Goal: Navigation & Orientation: Find specific page/section

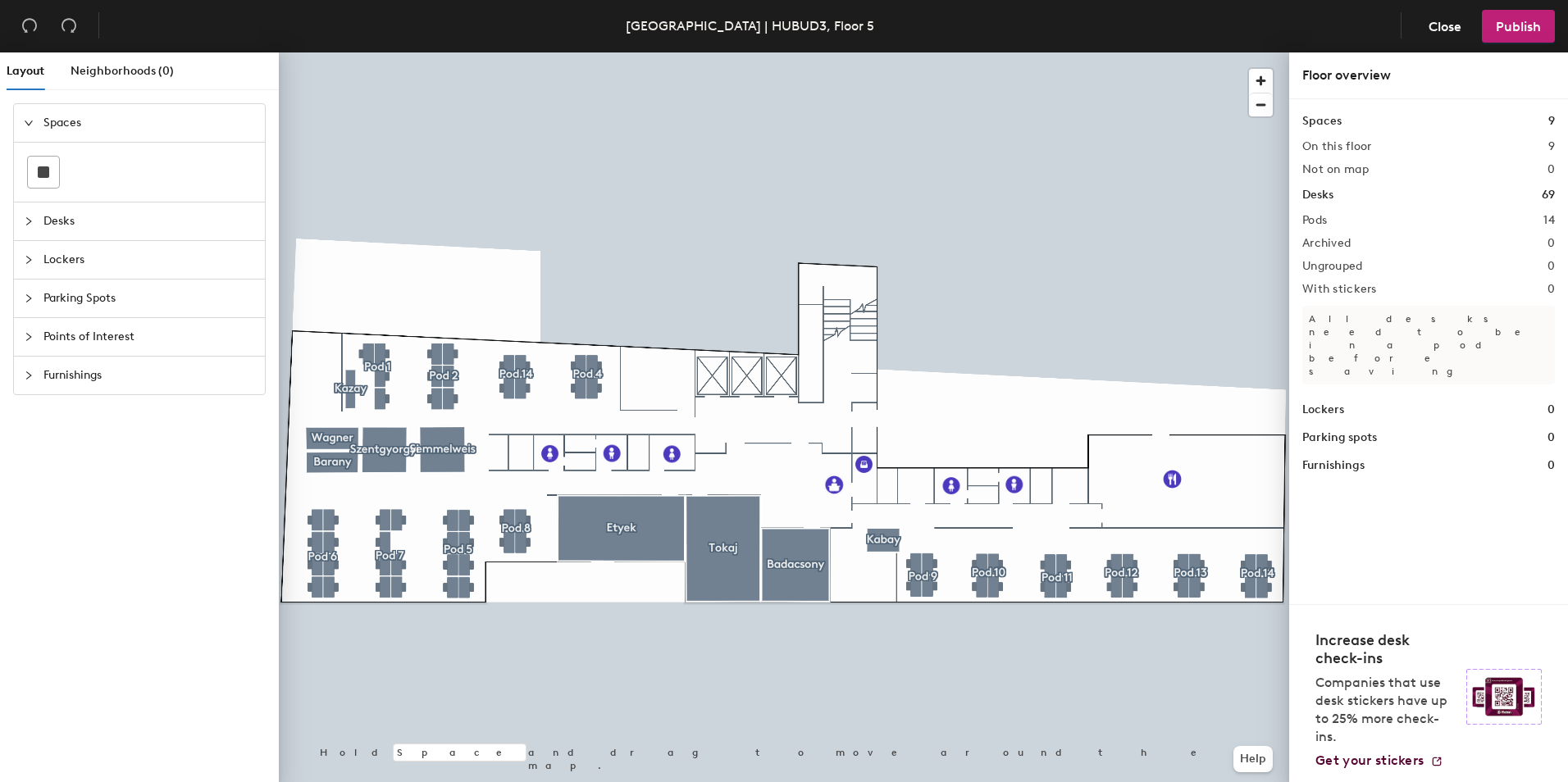
click at [60, 225] on span "Desks" at bounding box center [149, 221] width 211 height 37
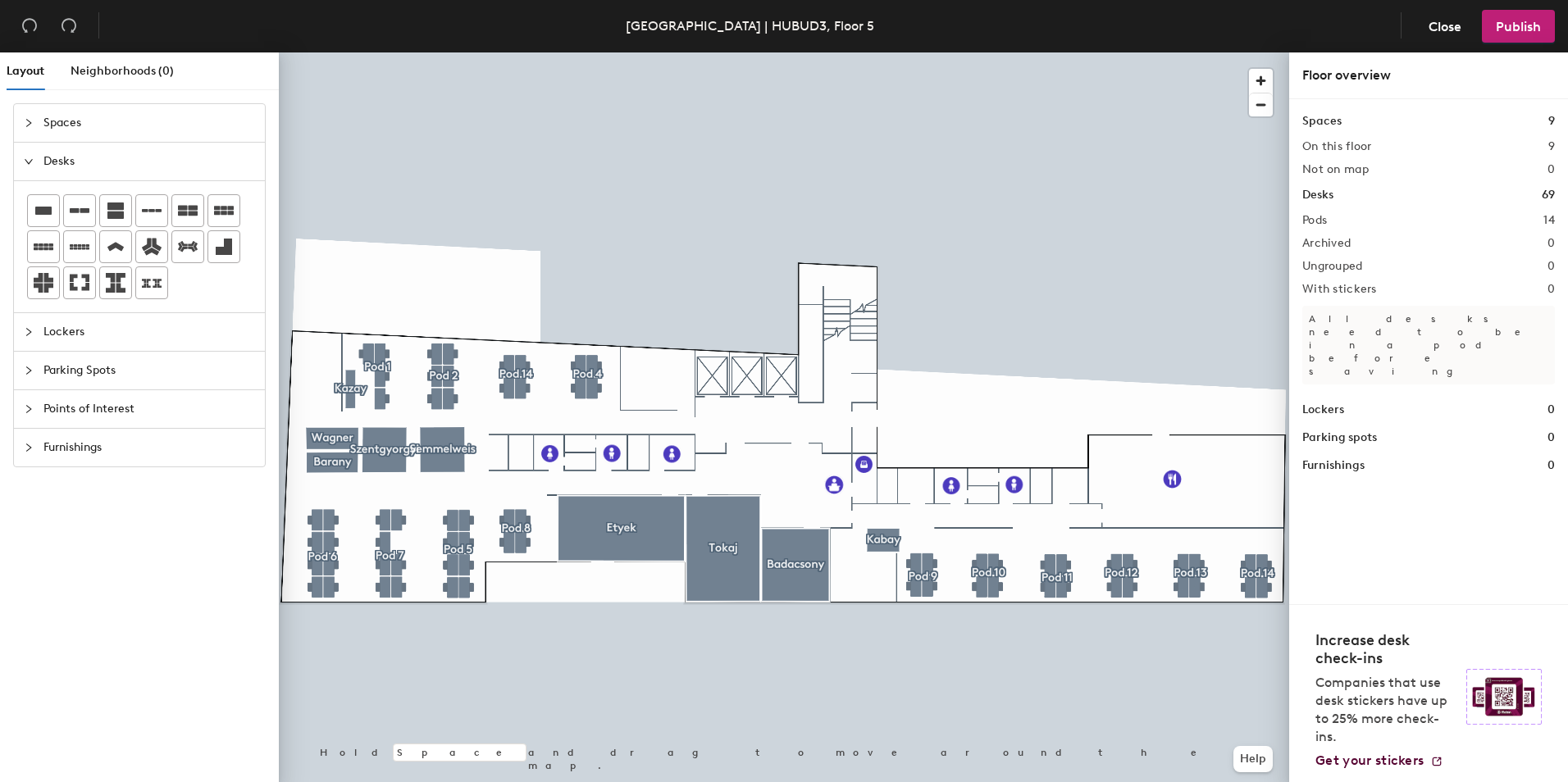
click at [71, 326] on span "Lockers" at bounding box center [149, 332] width 211 height 37
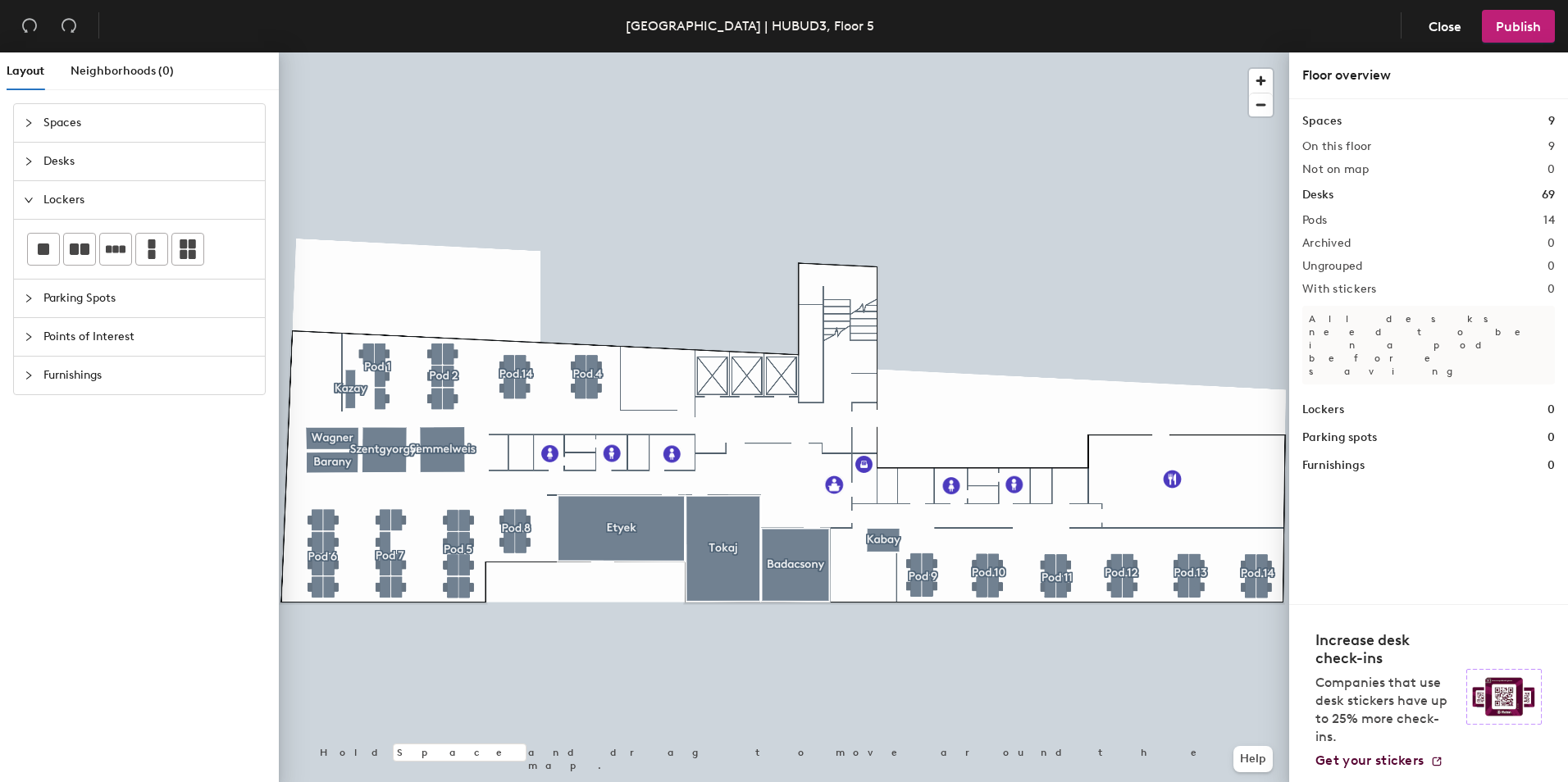
click at [118, 316] on span "Parking Spots" at bounding box center [149, 298] width 211 height 37
click at [118, 336] on span "Points of Interest" at bounding box center [149, 337] width 211 height 37
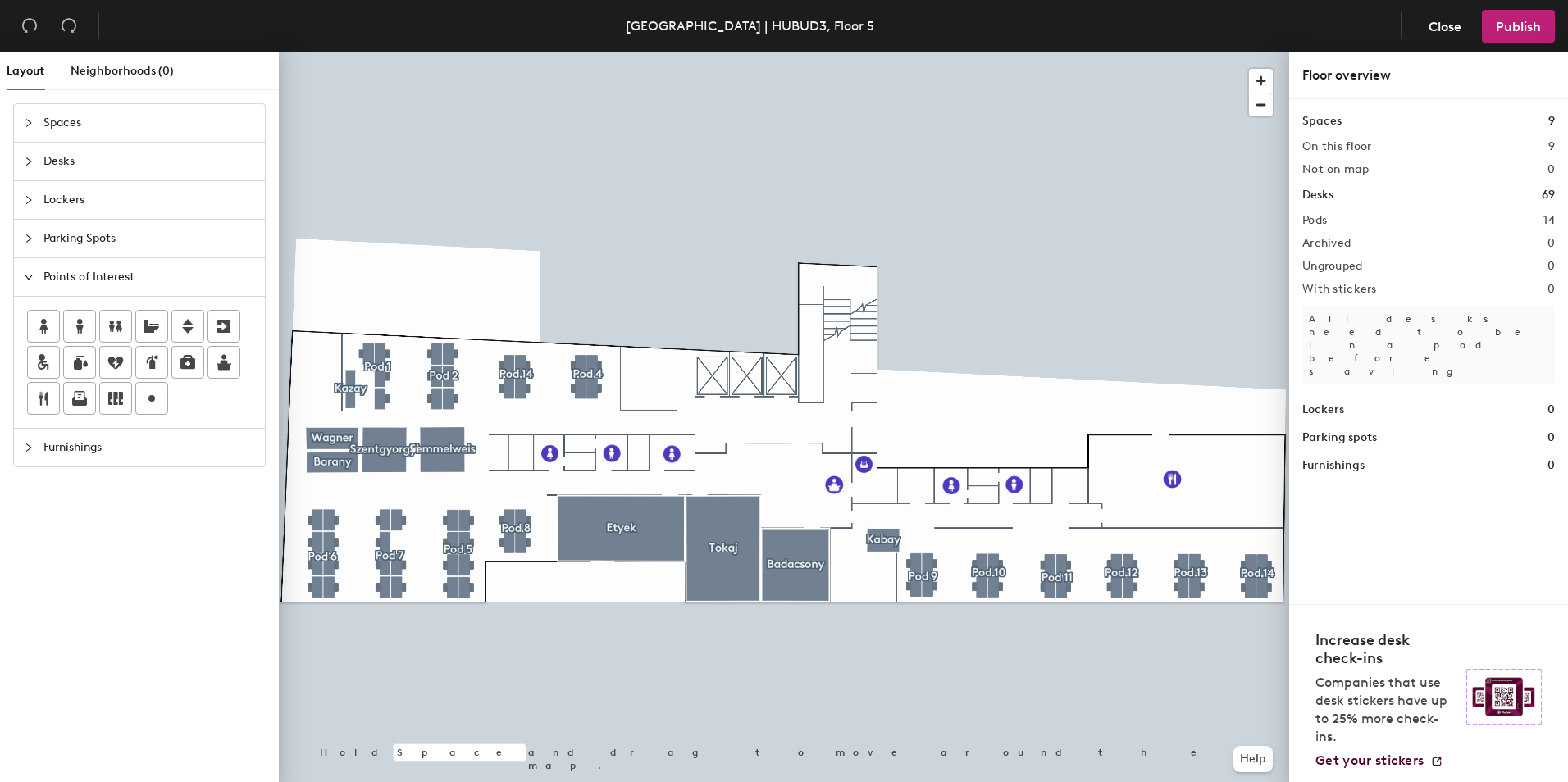
click at [123, 451] on span "Furnishings" at bounding box center [149, 447] width 211 height 37
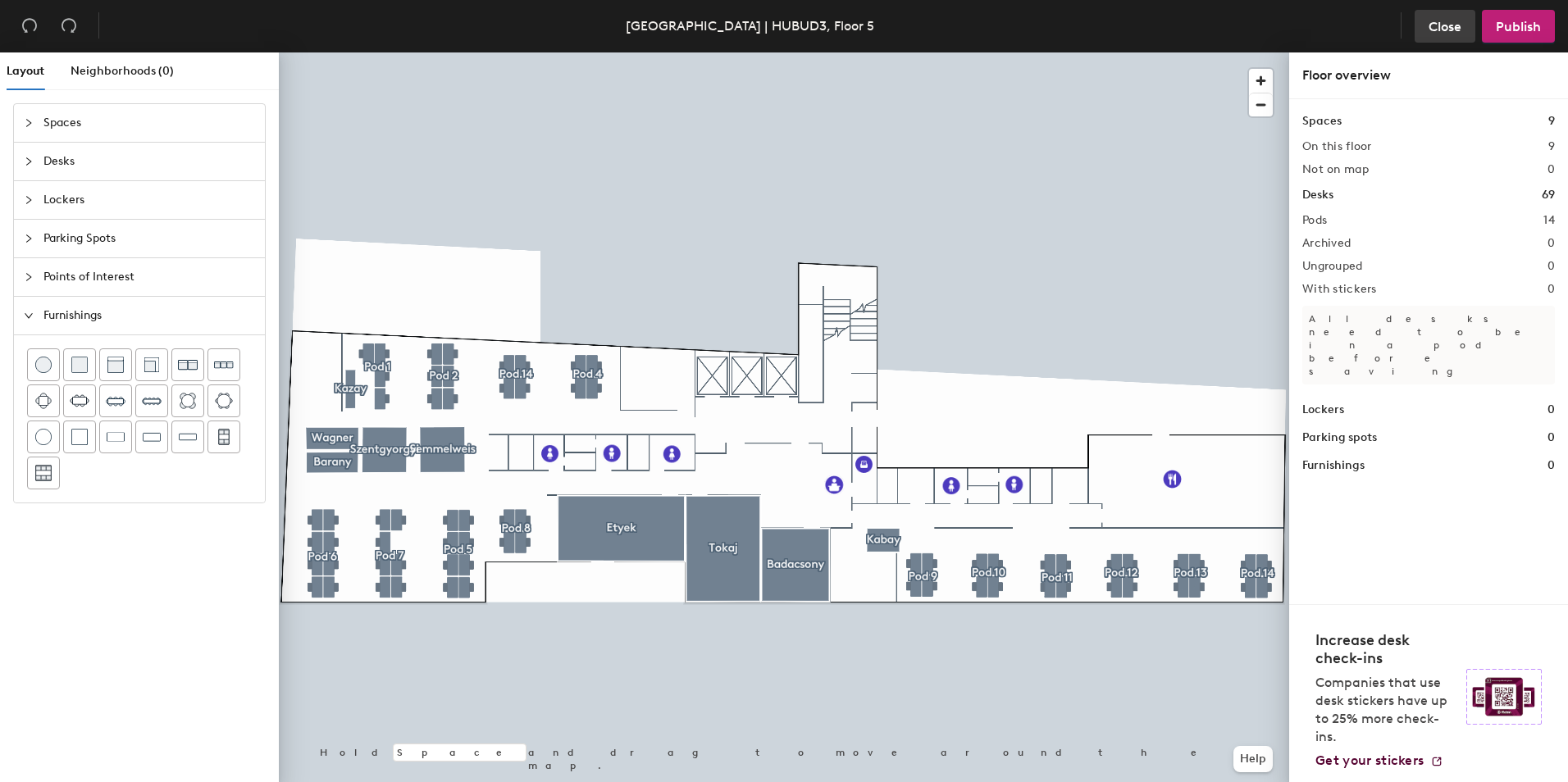
click at [1459, 19] on span "Close" at bounding box center [1444, 26] width 33 height 15
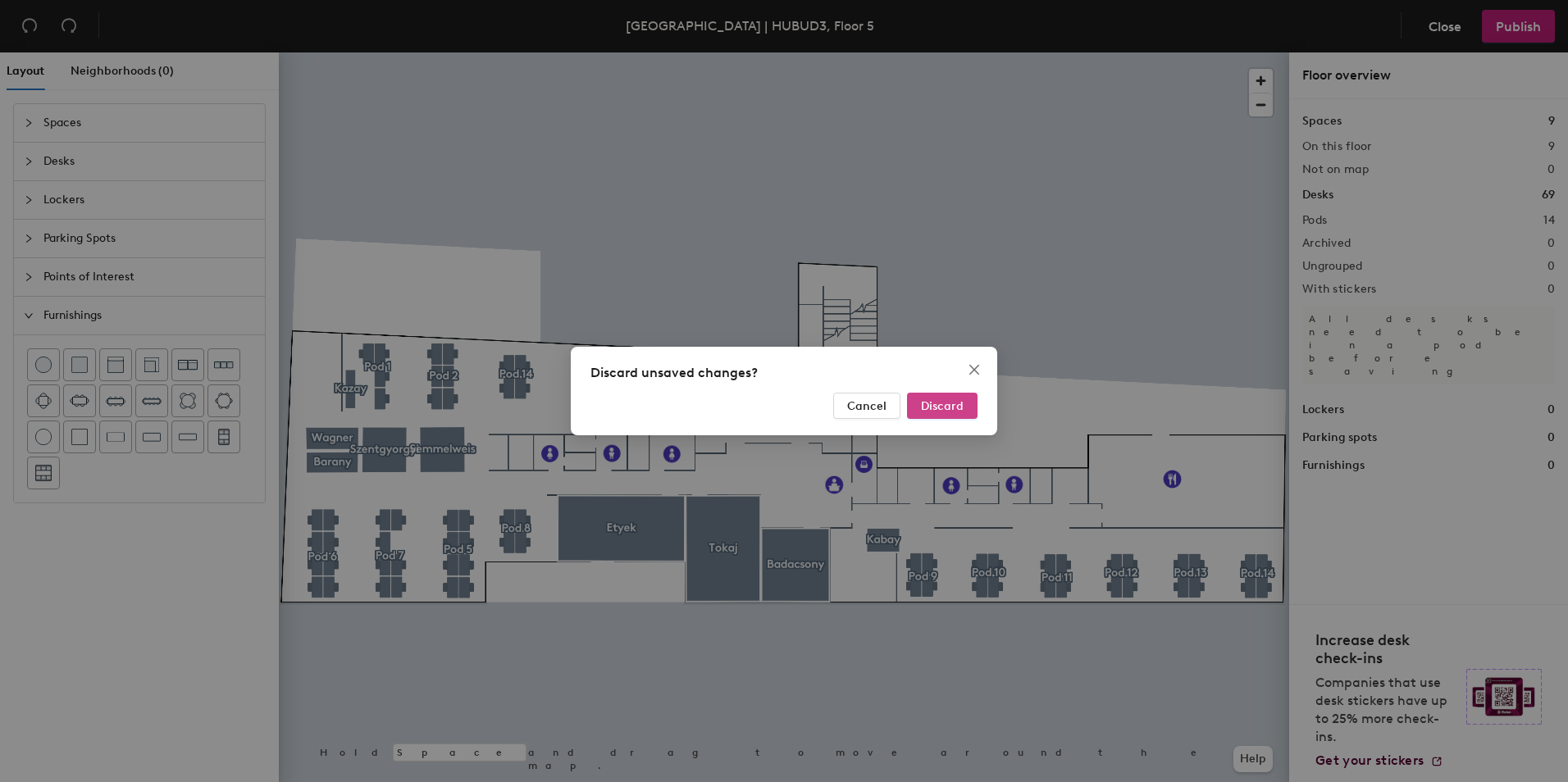
click at [940, 405] on span "Discard" at bounding box center [943, 406] width 43 height 14
